Goal: Task Accomplishment & Management: Manage account settings

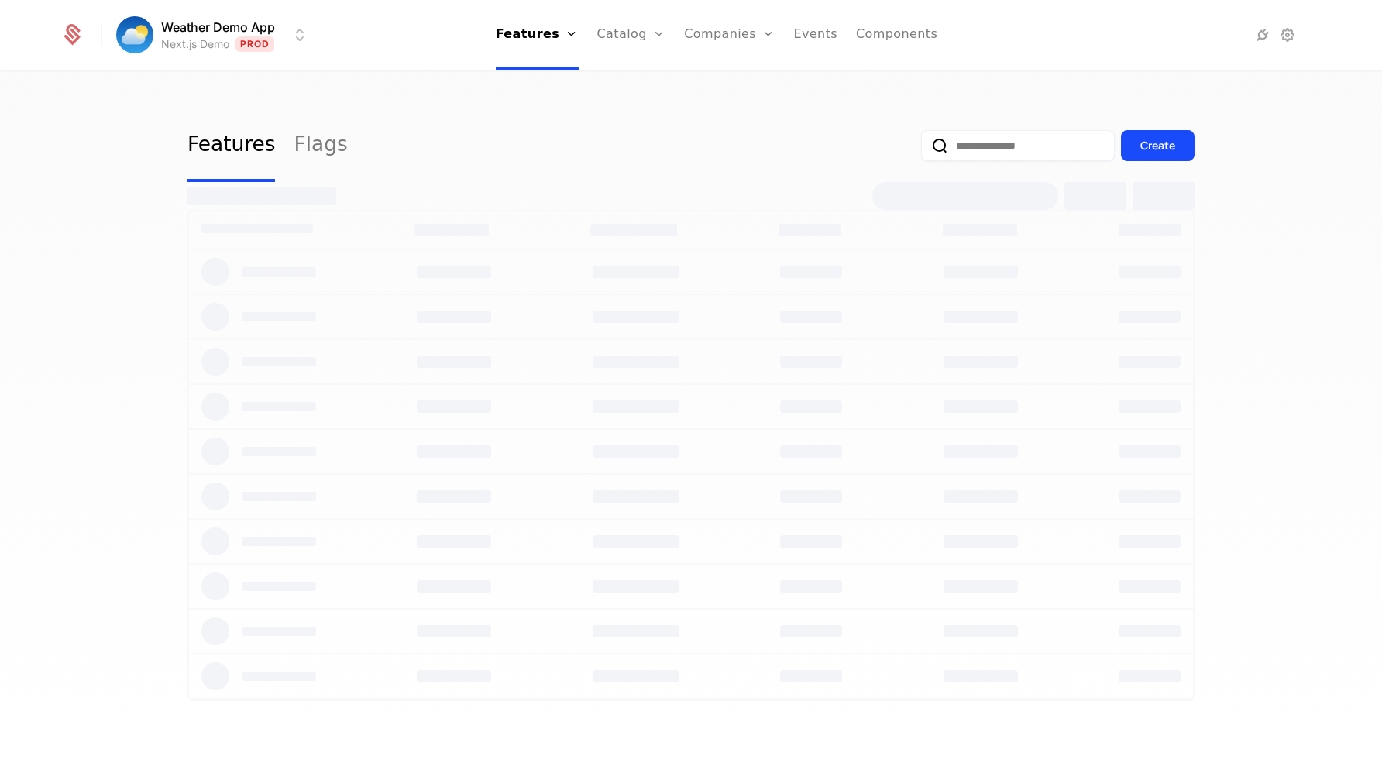
select select "***"
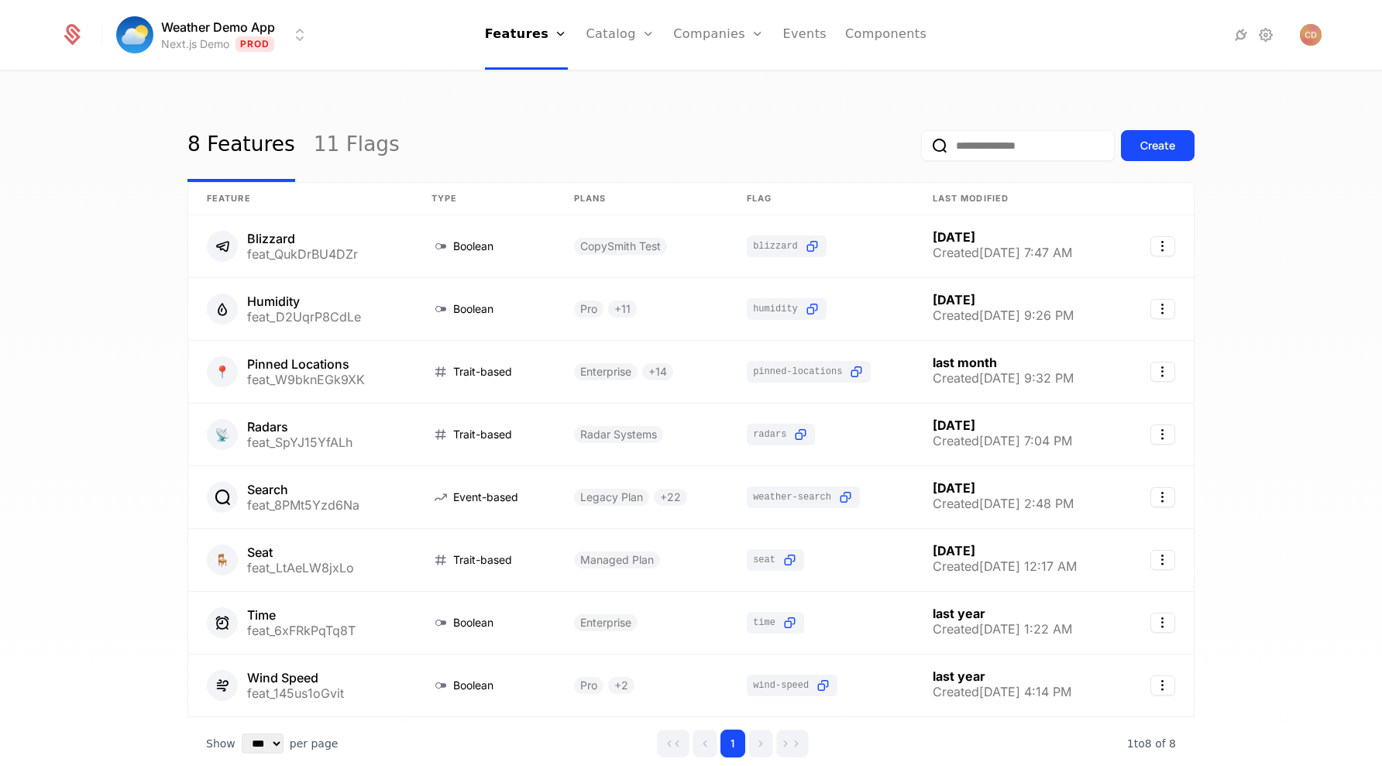
click at [275, 43] on html "Weather Demo App Next.js Demo Prod Features Features Flags Catalog Plans Add On…" at bounding box center [691, 383] width 1382 height 766
click at [474, 95] on html "Weather Demo App Next.js Demo Prod Features Features Flags Catalog Plans Add On…" at bounding box center [691, 383] width 1382 height 766
click at [1314, 38] on img "Open user button" at bounding box center [1311, 35] width 22 height 22
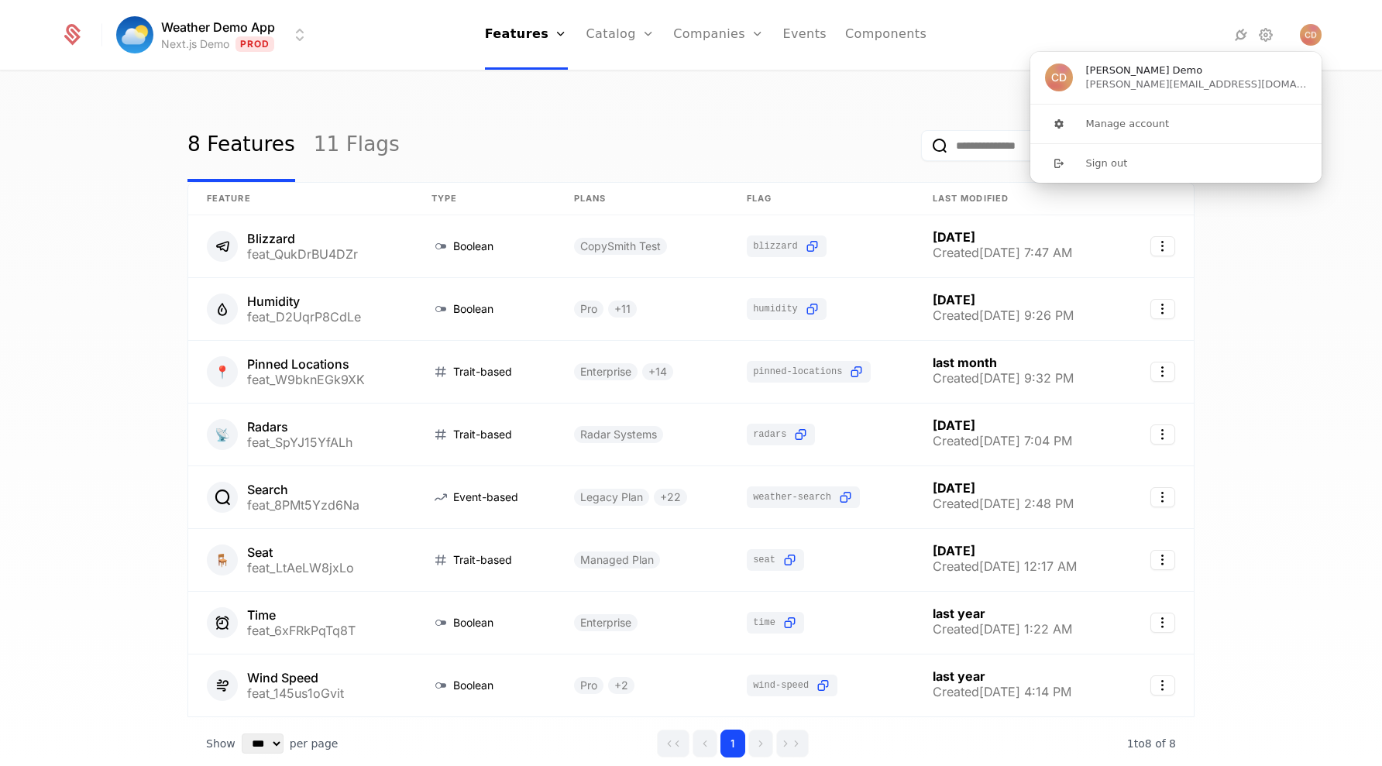
click at [1258, 213] on div "8 Features 11 Flags Create Feature Type Plans Flag Last Modified Blizzard feat_…" at bounding box center [691, 424] width 1382 height 704
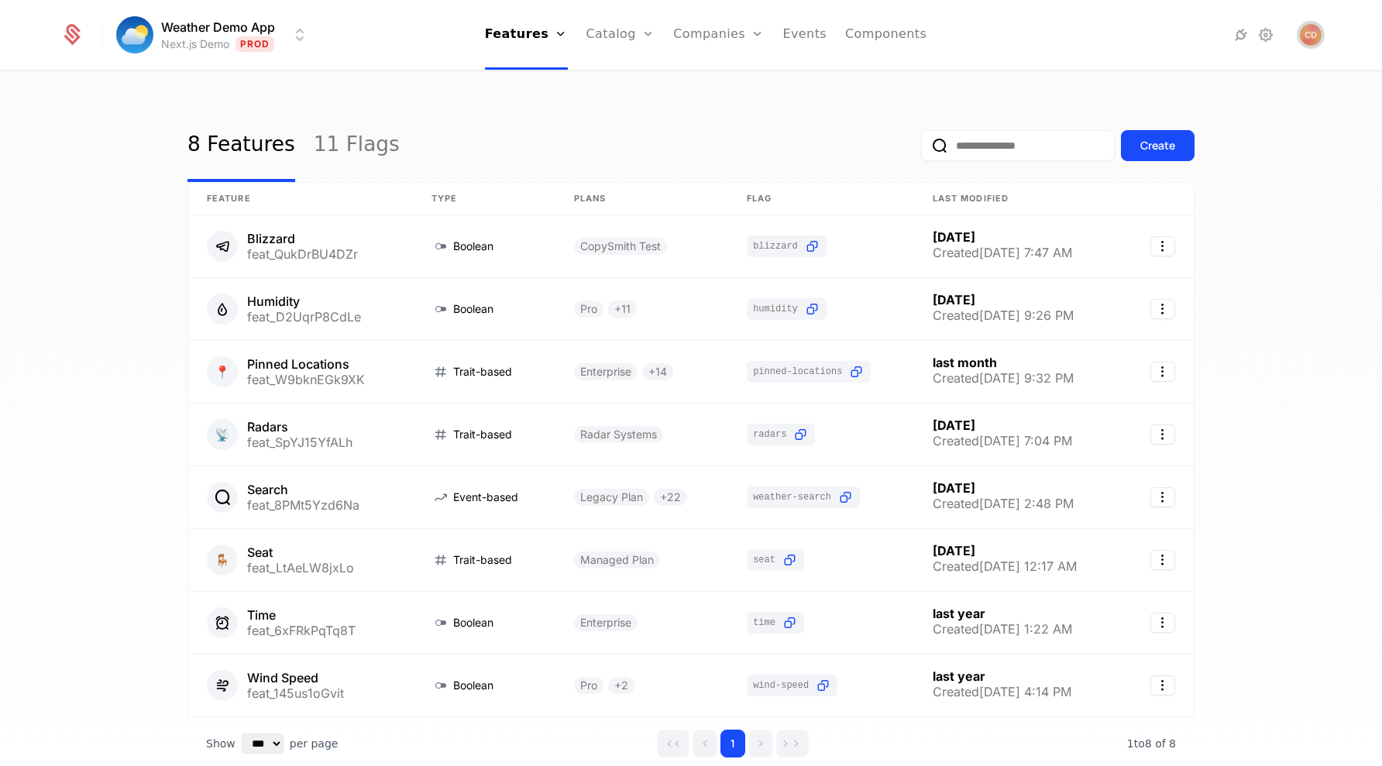
click at [1309, 40] on img "Open user button" at bounding box center [1311, 35] width 22 height 22
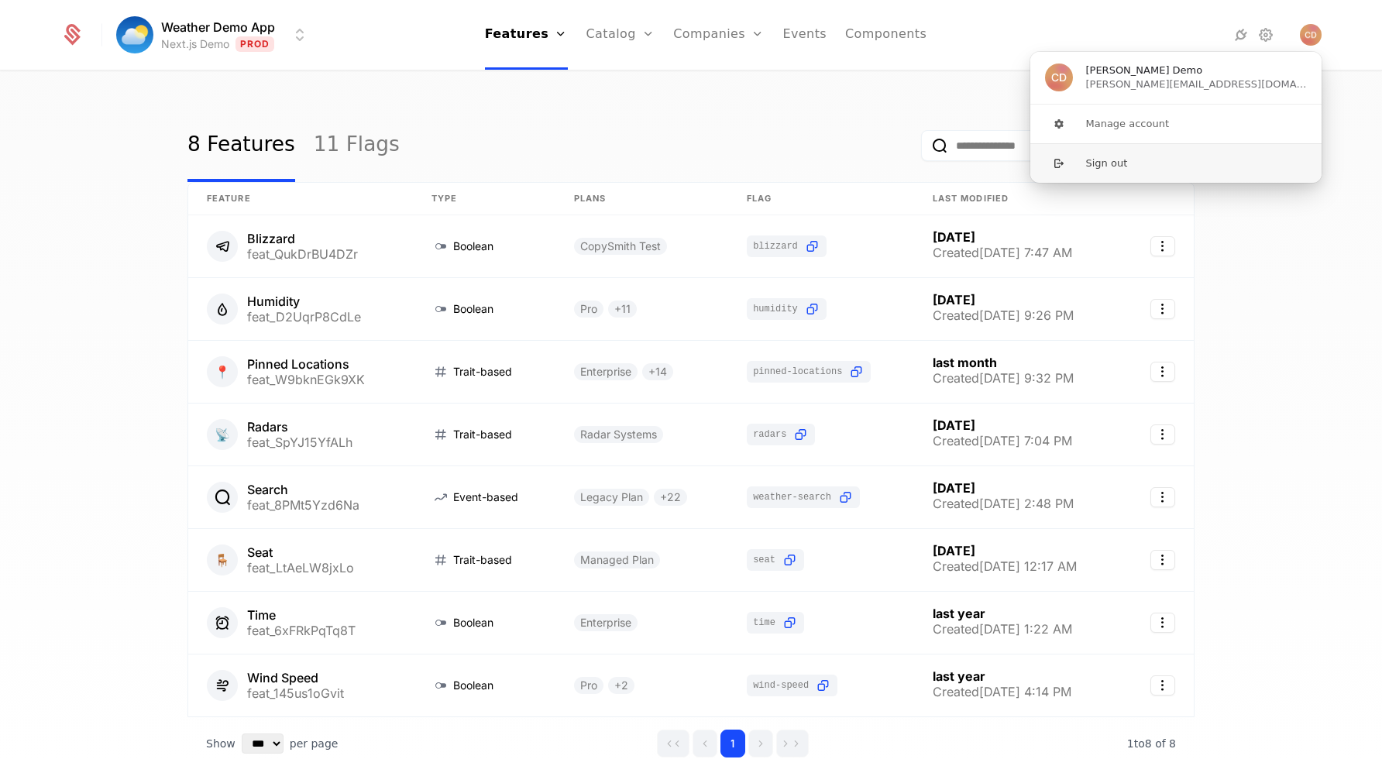
click at [1167, 165] on button "Sign out" at bounding box center [1176, 163] width 293 height 40
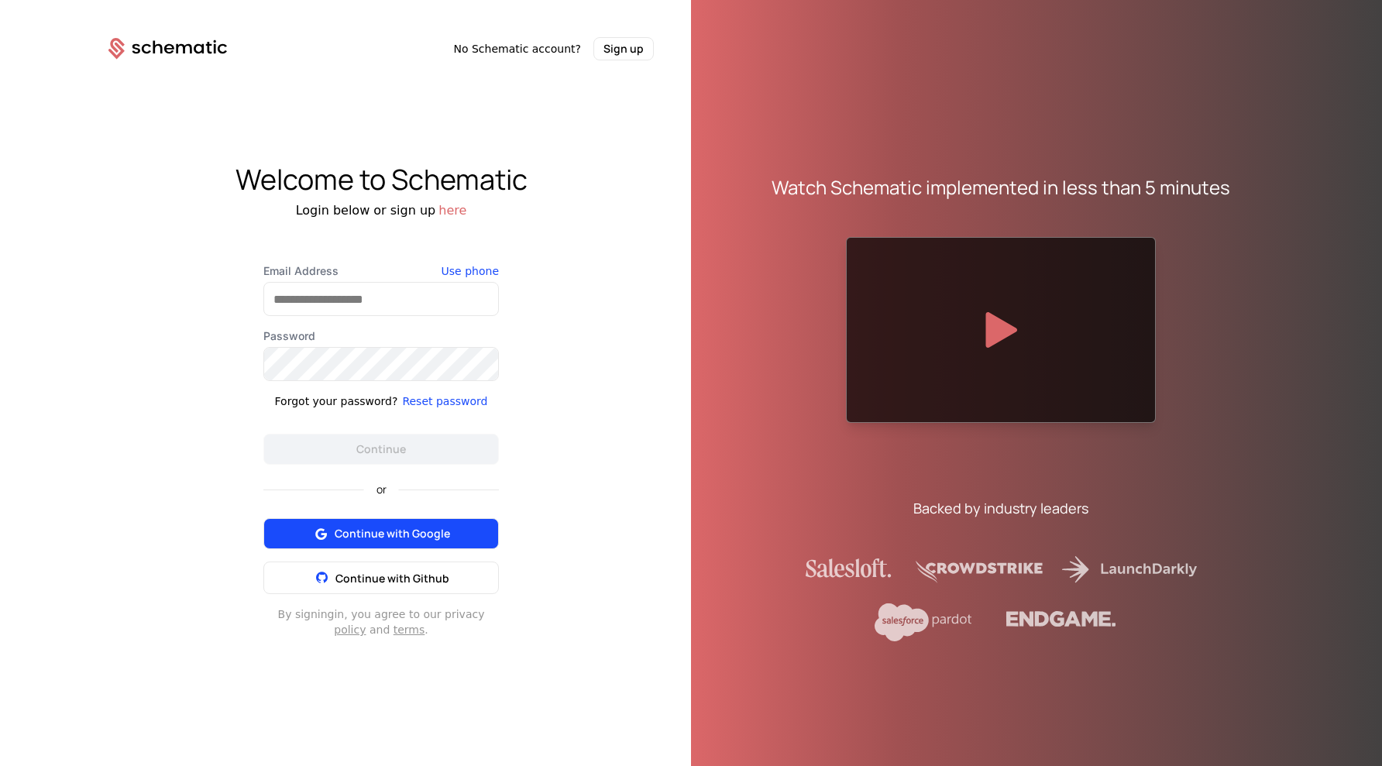
click at [409, 530] on span "Continue with Google" at bounding box center [392, 533] width 115 height 15
